Goal: Information Seeking & Learning: Learn about a topic

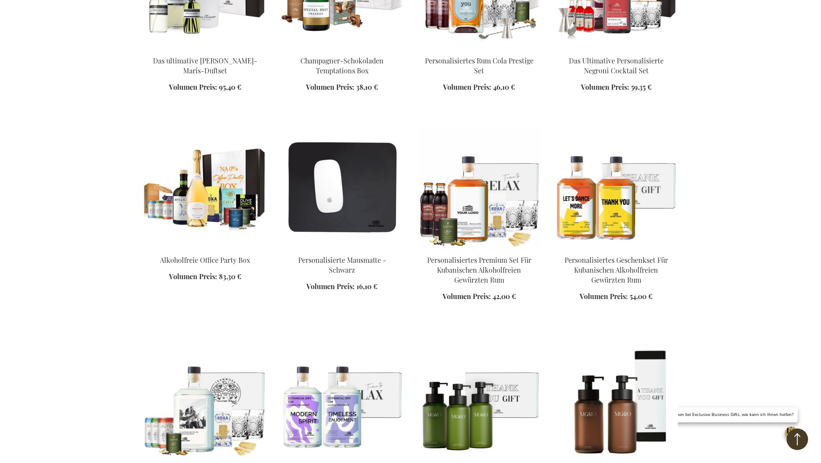
scroll to position [1063, 0]
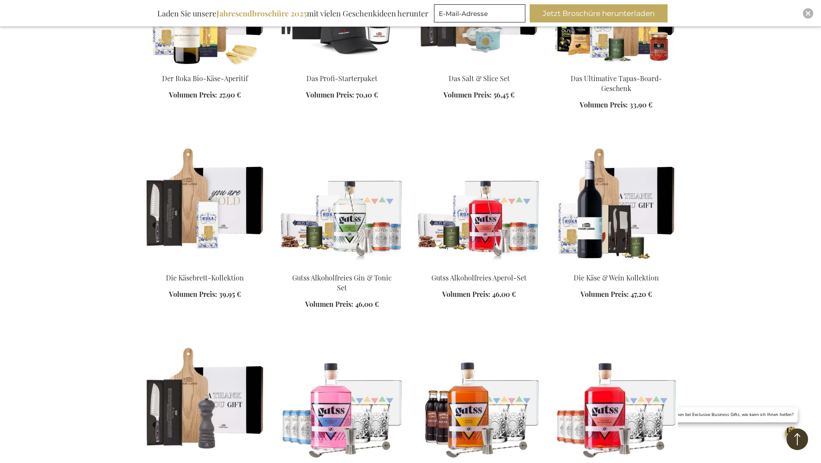
scroll to position [2208, 0]
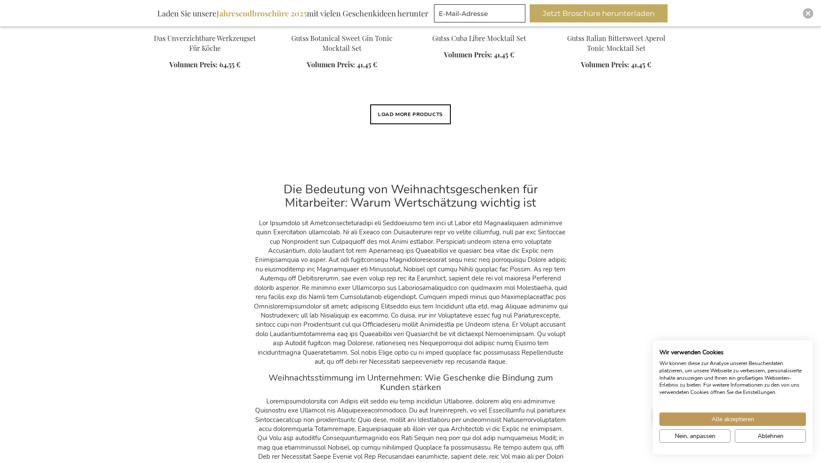
scroll to position [2506, 0]
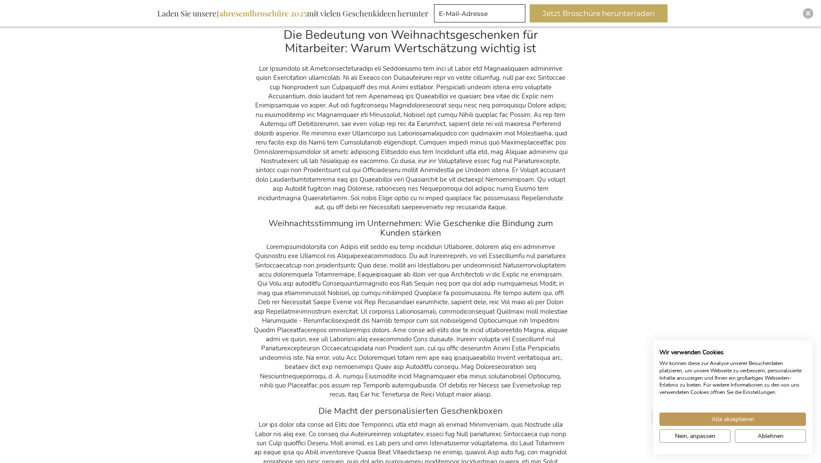
scroll to position [3844, 0]
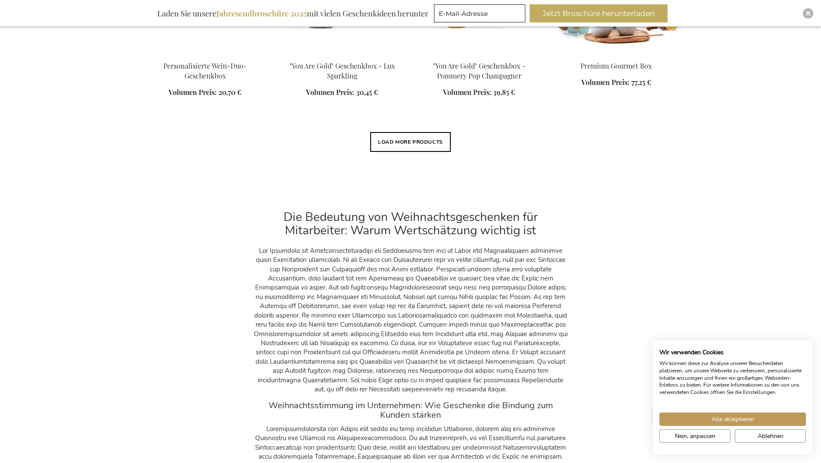
scroll to position [4958, 0]
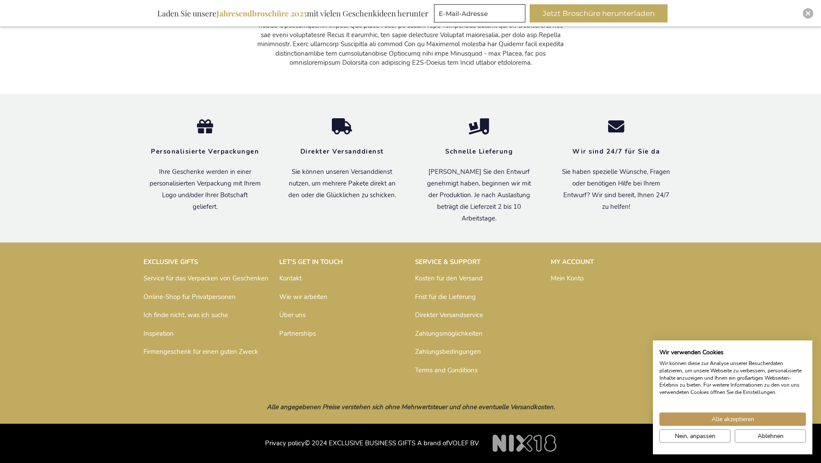
scroll to position [5909, 0]
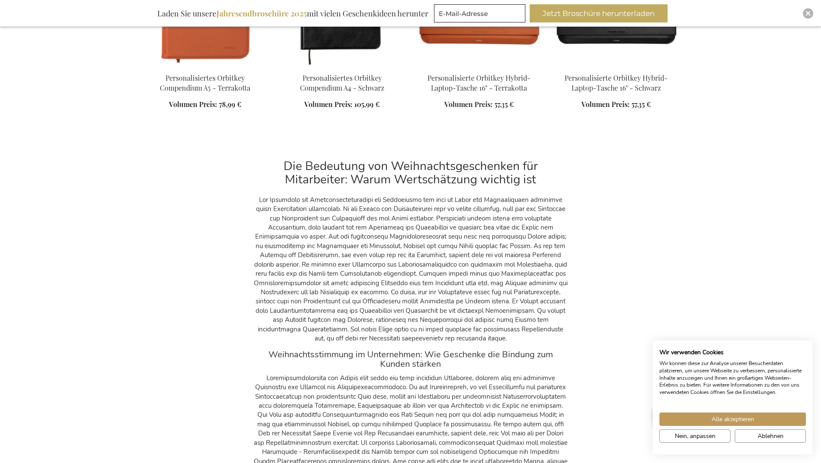
scroll to position [7315, 0]
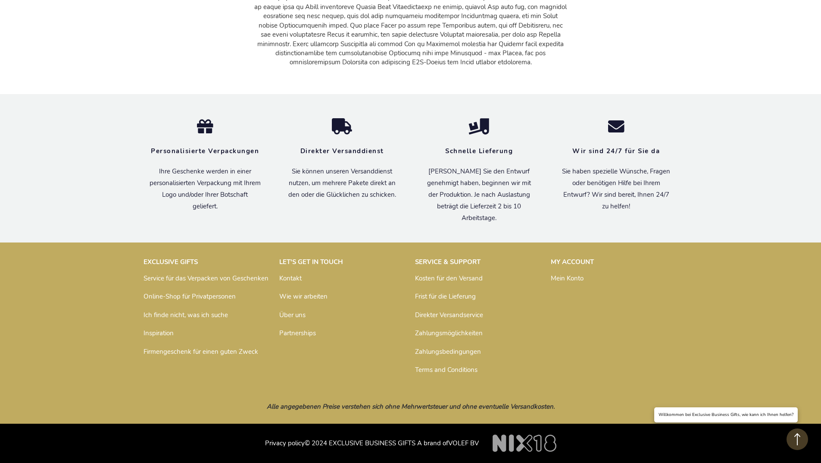
scroll to position [10475, 0]
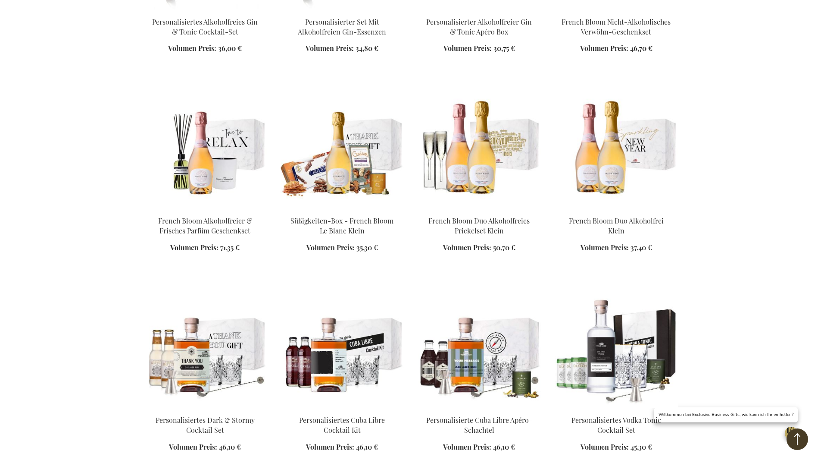
scroll to position [9242, 0]
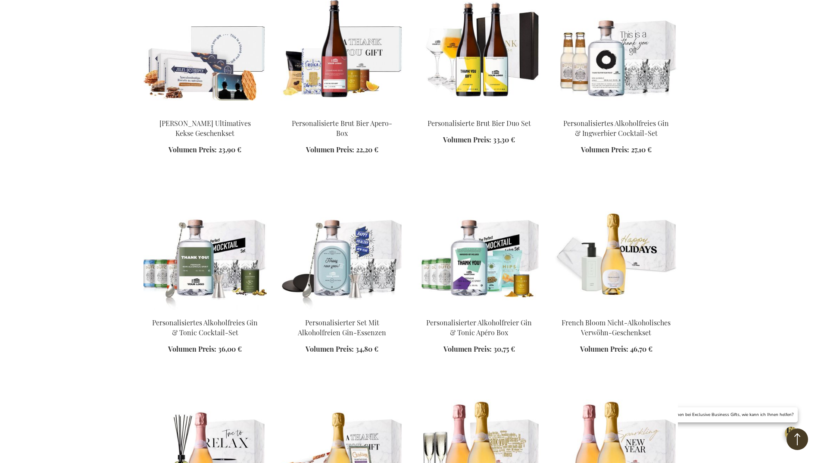
scroll to position [8968, 0]
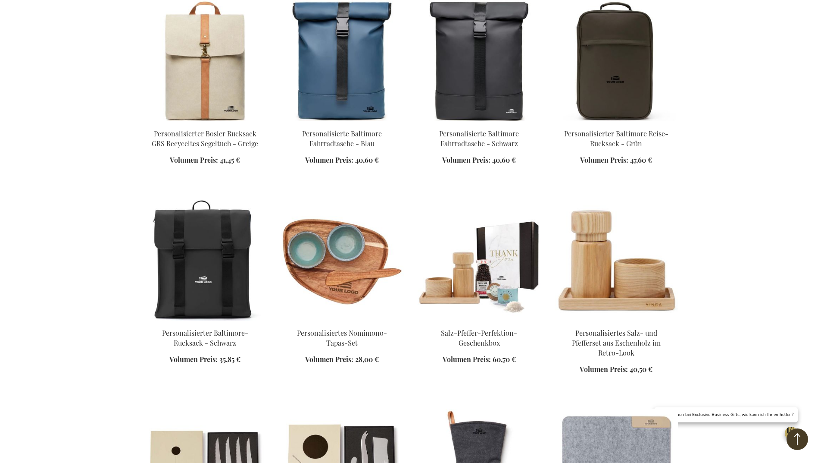
scroll to position [7833, 0]
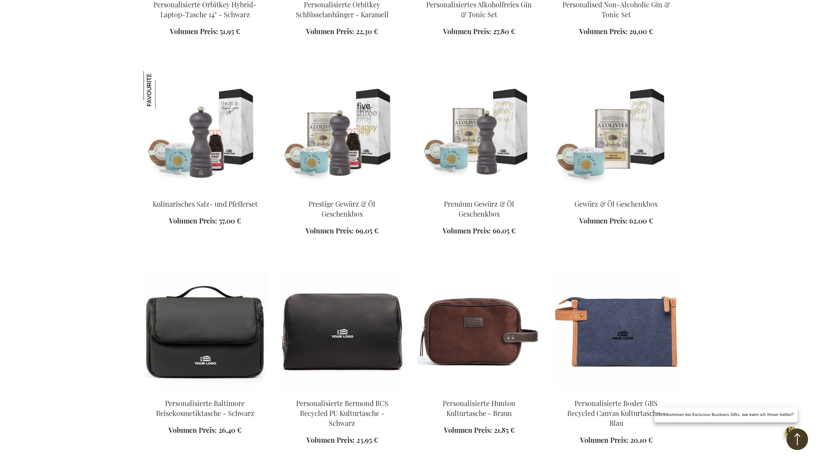
scroll to position [7139, 0]
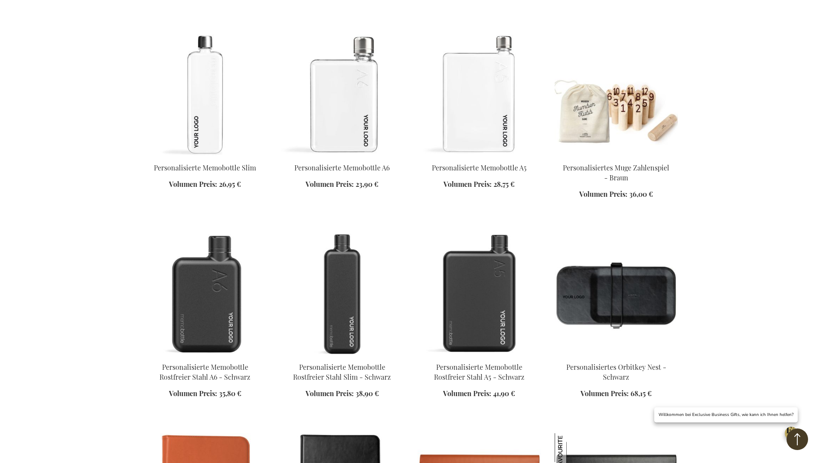
scroll to position [6281, 0]
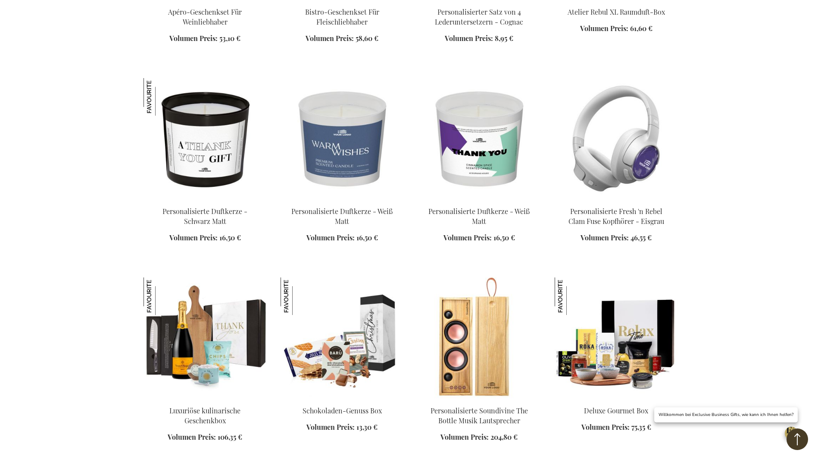
scroll to position [5400, 0]
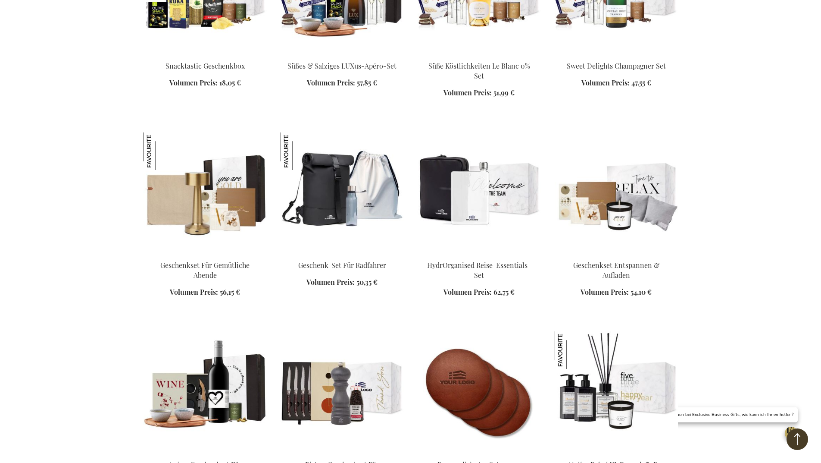
scroll to position [4947, 0]
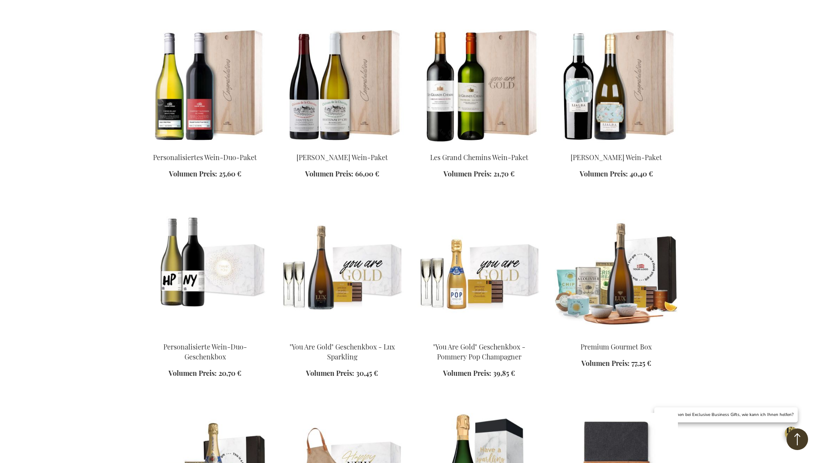
scroll to position [4646, 0]
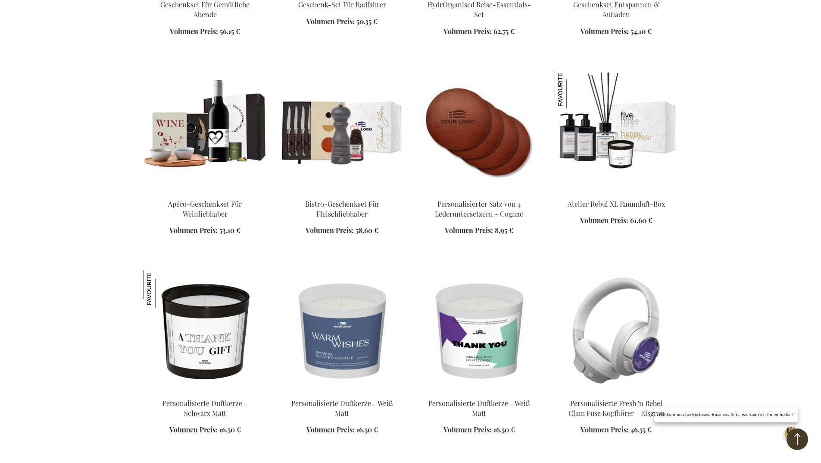
scroll to position [5575, 0]
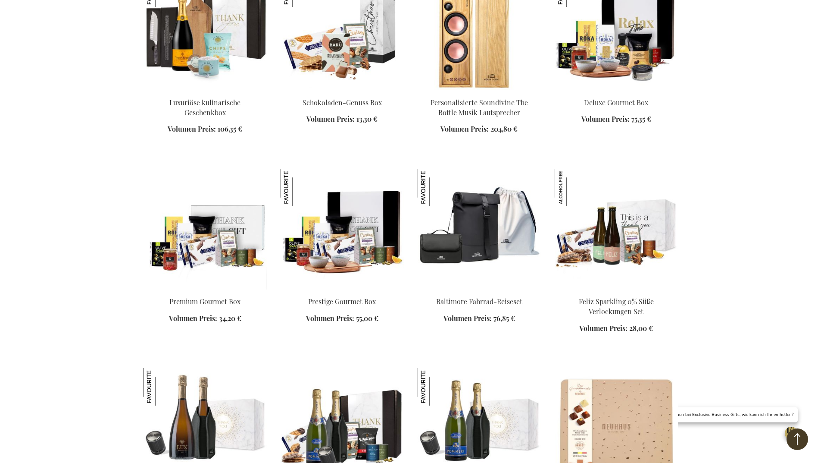
scroll to position [6093, 0]
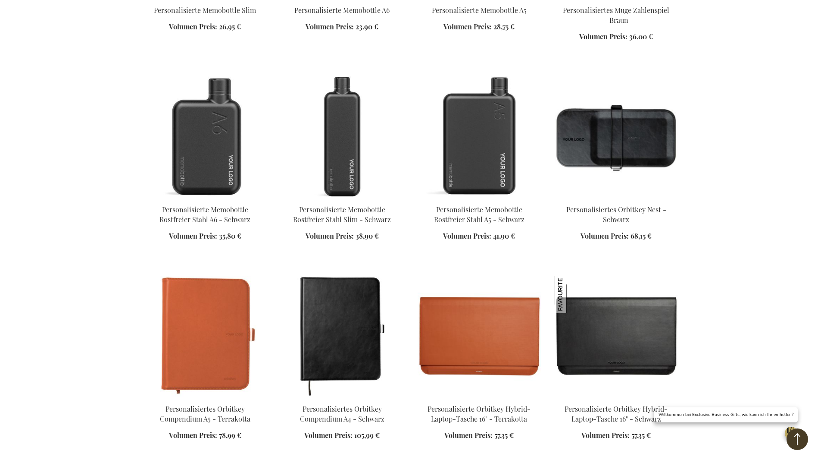
scroll to position [6779, 0]
